Goal: Task Accomplishment & Management: Complete application form

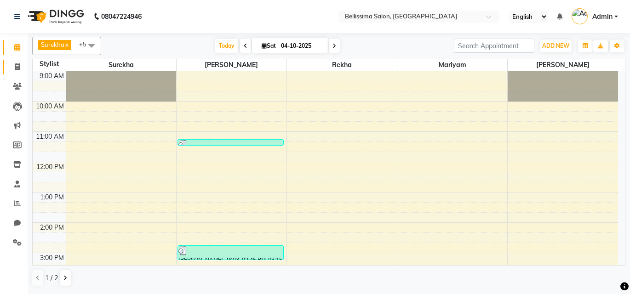
click at [7, 66] on link "Invoice" at bounding box center [14, 67] width 22 height 15
select select "8296"
select select "service"
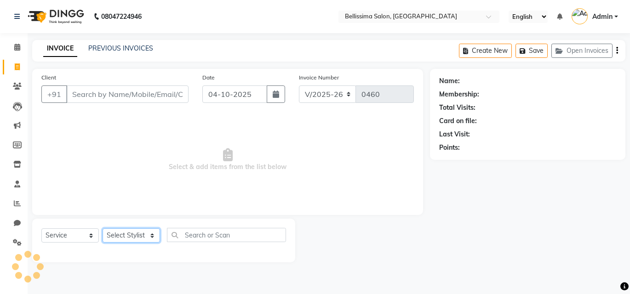
click at [124, 232] on select "Select Stylist [PERSON_NAME] [PERSON_NAME] [PERSON_NAME] Rekha [PERSON_NAME] [P…" at bounding box center [130, 235] width 57 height 14
select select "88284"
click at [102, 228] on select "Select Stylist [PERSON_NAME] [PERSON_NAME] [PERSON_NAME] Rekha [PERSON_NAME] [P…" at bounding box center [130, 235] width 57 height 14
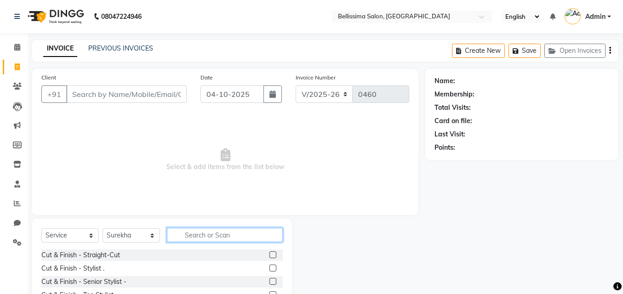
click at [199, 233] on input "text" at bounding box center [225, 235] width 116 height 14
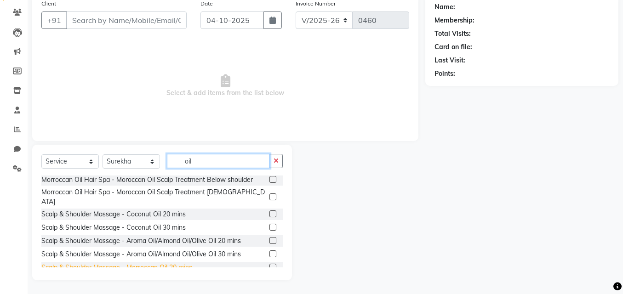
scroll to position [183, 0]
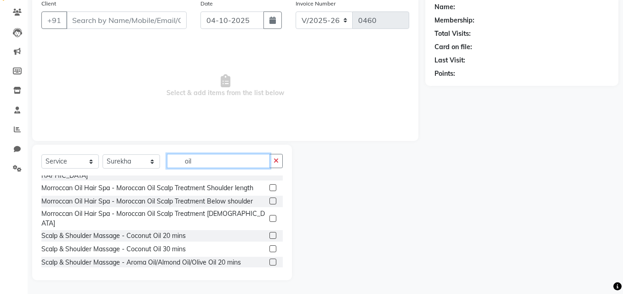
type input "oil"
click at [269, 232] on label at bounding box center [272, 235] width 7 height 7
click at [269, 233] on input "checkbox" at bounding box center [272, 236] width 6 height 6
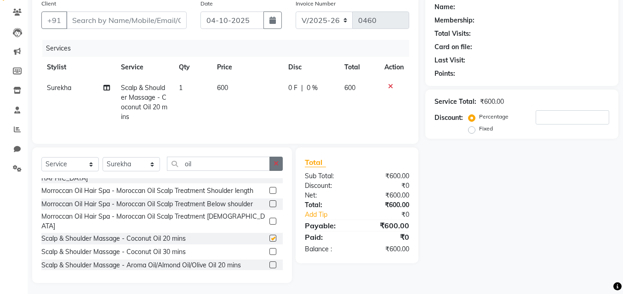
checkbox input "false"
click at [279, 170] on button "button" at bounding box center [275, 164] width 13 height 14
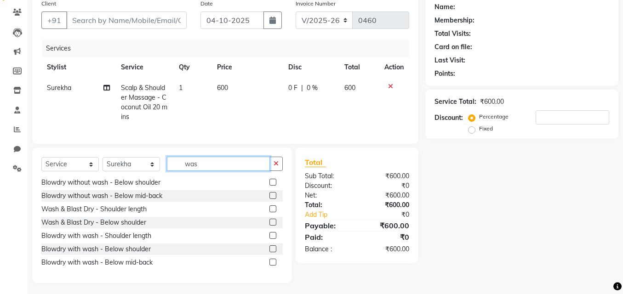
scroll to position [15, 0]
type input "was"
click at [269, 226] on label at bounding box center [272, 222] width 7 height 7
click at [269, 226] on input "checkbox" at bounding box center [272, 223] width 6 height 6
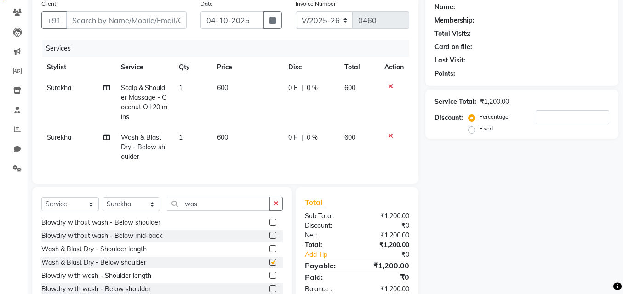
checkbox input "false"
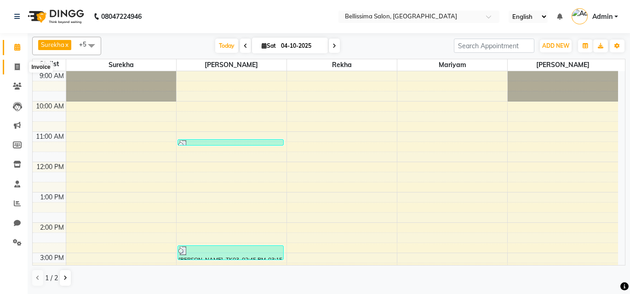
click at [19, 66] on icon at bounding box center [17, 66] width 5 height 7
select select "8296"
select select "service"
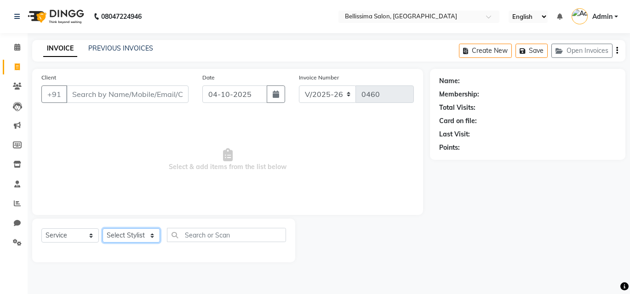
click at [116, 233] on select "Select Stylist [PERSON_NAME] [PERSON_NAME] [PERSON_NAME] Rekha [PERSON_NAME] [P…" at bounding box center [130, 235] width 57 height 14
select select "79978"
click at [102, 228] on select "Select Stylist [PERSON_NAME] [PERSON_NAME] [PERSON_NAME] Rekha [PERSON_NAME] [P…" at bounding box center [130, 235] width 57 height 14
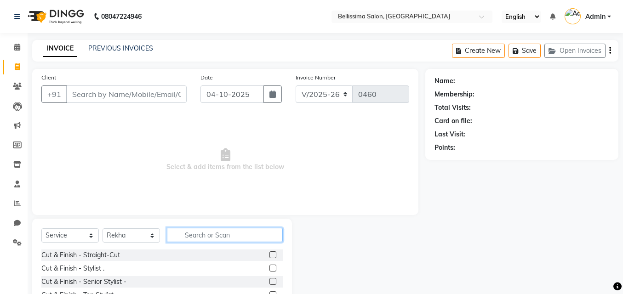
click at [192, 233] on input "text" at bounding box center [225, 235] width 116 height 14
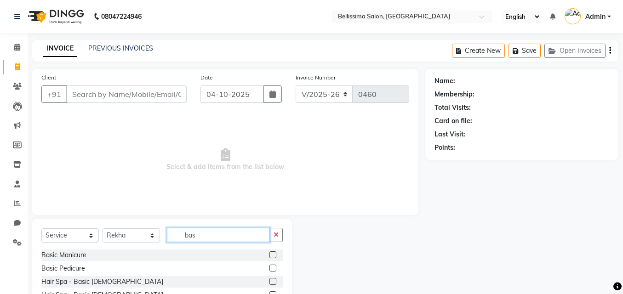
type input "bas"
click at [269, 267] on label at bounding box center [272, 268] width 7 height 7
click at [269, 267] on input "checkbox" at bounding box center [272, 269] width 6 height 6
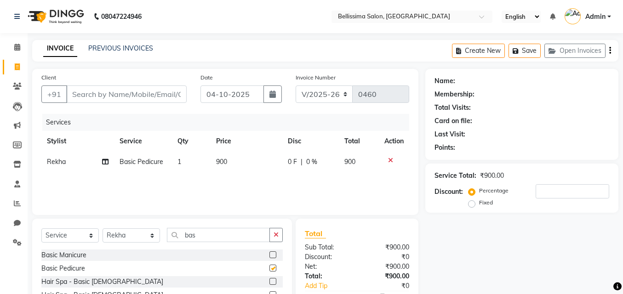
checkbox input "false"
click at [132, 93] on input "Client" at bounding box center [126, 93] width 120 height 17
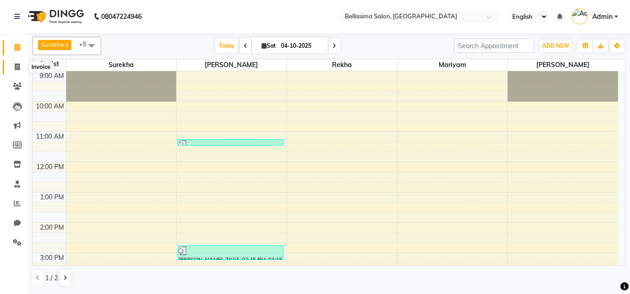
click at [18, 72] on span at bounding box center [17, 67] width 16 height 11
select select "service"
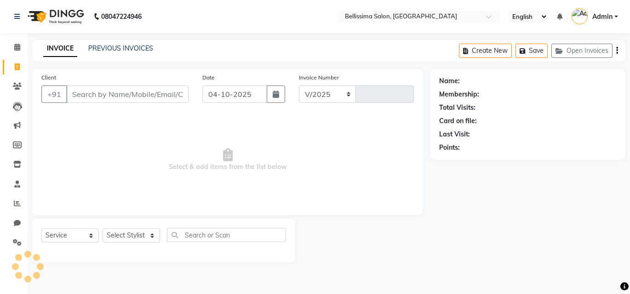
select select "8296"
type input "0460"
click at [113, 230] on select "Select Stylist [PERSON_NAME] [PERSON_NAME] [PERSON_NAME] Rekha [PERSON_NAME] [P…" at bounding box center [130, 235] width 57 height 14
select select "79979"
click at [102, 228] on select "Select Stylist [PERSON_NAME] [PERSON_NAME] [PERSON_NAME] Rekha [PERSON_NAME] [P…" at bounding box center [130, 235] width 57 height 14
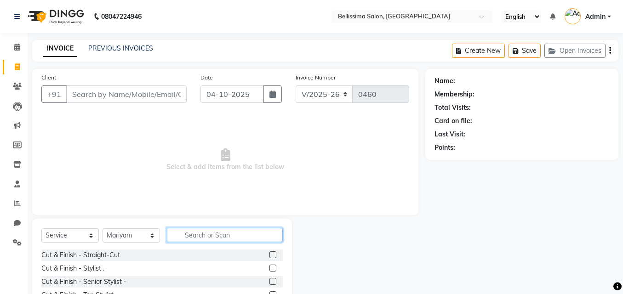
click at [212, 235] on input "text" at bounding box center [225, 235] width 116 height 14
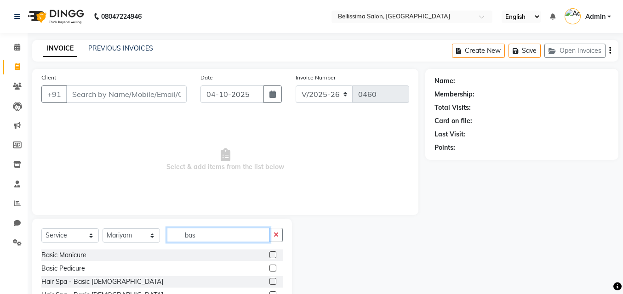
type input "bas"
click at [269, 270] on label at bounding box center [272, 268] width 7 height 7
click at [269, 270] on input "checkbox" at bounding box center [272, 269] width 6 height 6
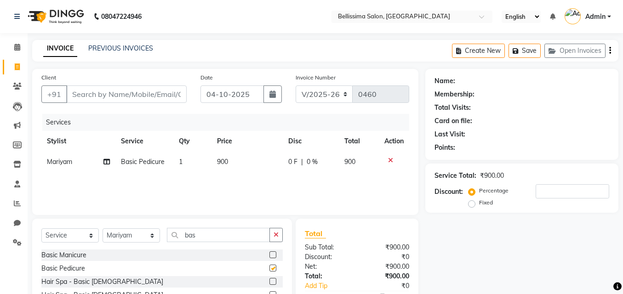
checkbox input "false"
click at [142, 97] on input "Client" at bounding box center [126, 93] width 120 height 17
type input "r"
type input "0"
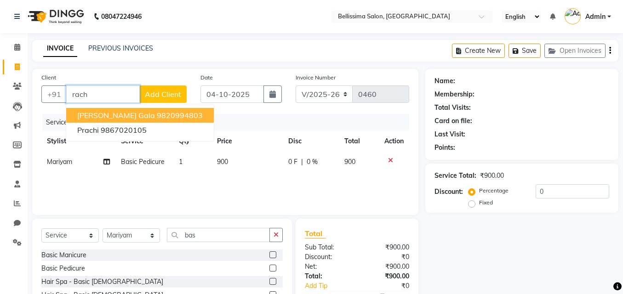
click at [118, 96] on input "rach" at bounding box center [103, 93] width 74 height 17
type input "r"
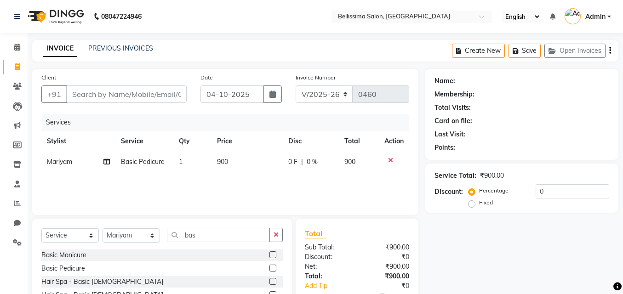
drag, startPoint x: 118, startPoint y: 97, endPoint x: 241, endPoint y: 116, distance: 125.1
click at [241, 116] on div "Services" at bounding box center [229, 122] width 374 height 17
